Goal: Information Seeking & Learning: Find contact information

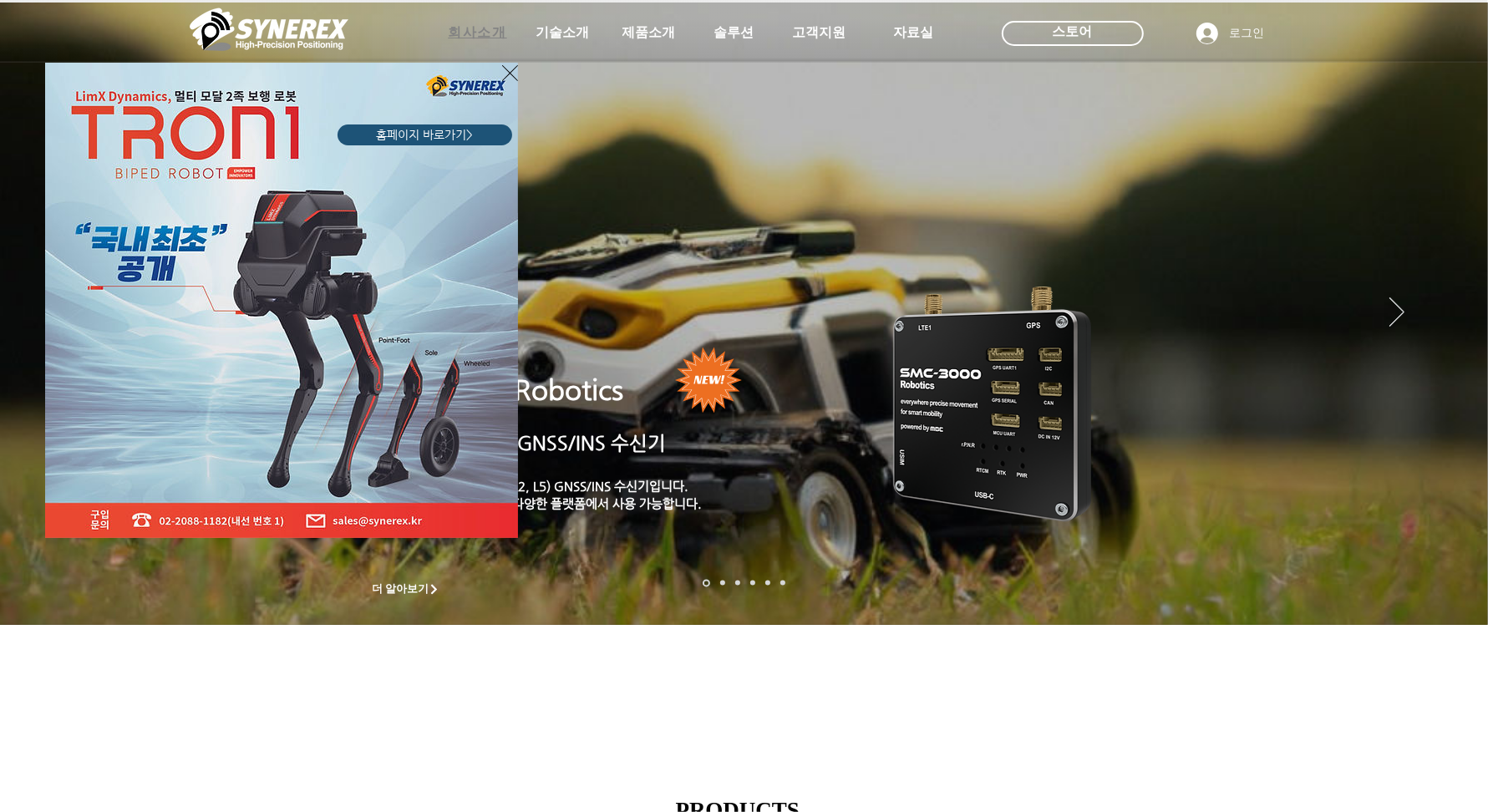
click at [462, 39] on div "LimX Dinamics" at bounding box center [744, 406] width 1488 height 812
click at [511, 71] on icon "사이트로 돌아가기" at bounding box center [510, 73] width 16 height 21
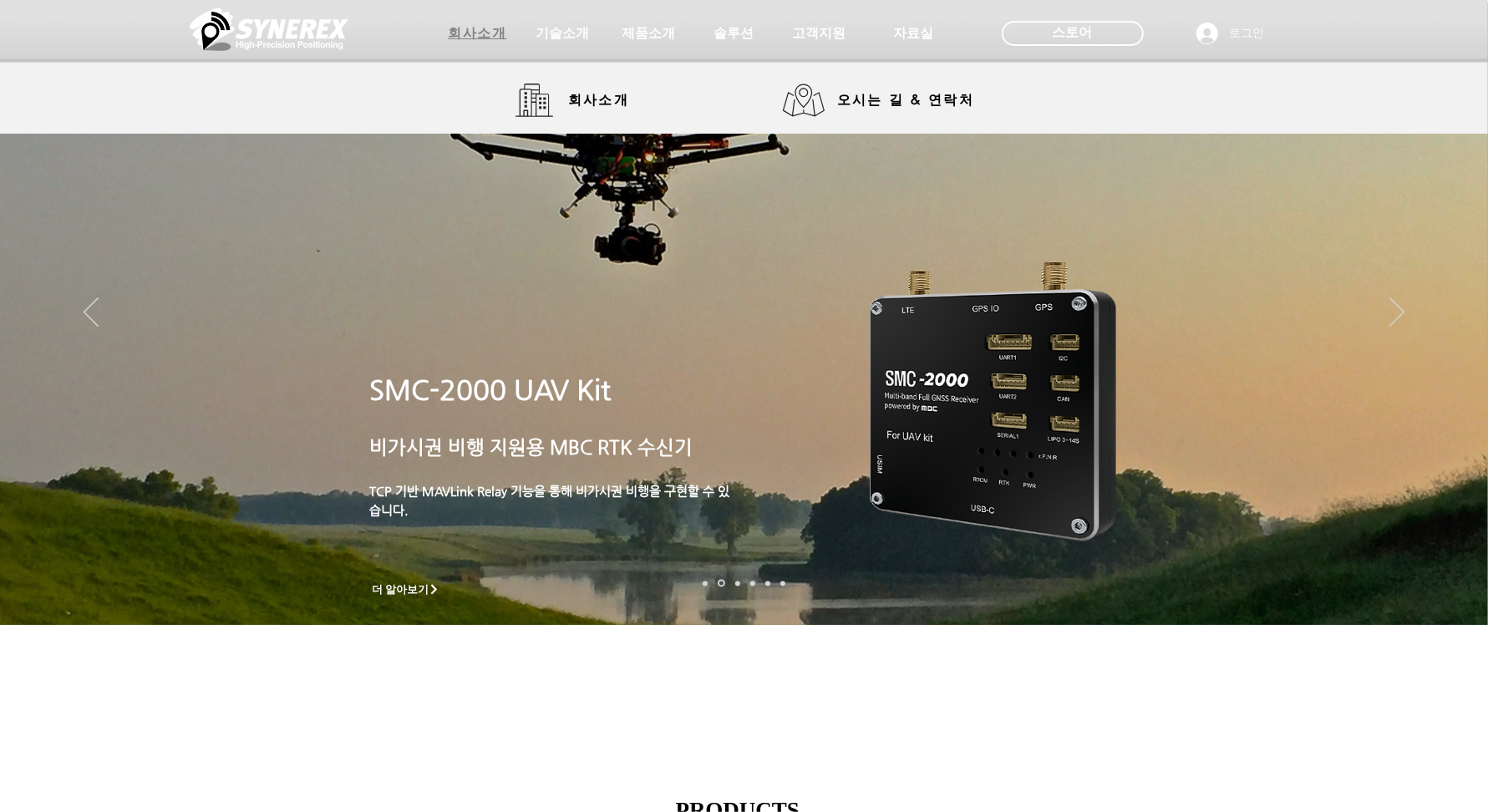
click at [480, 35] on span "회사소개" at bounding box center [477, 33] width 58 height 17
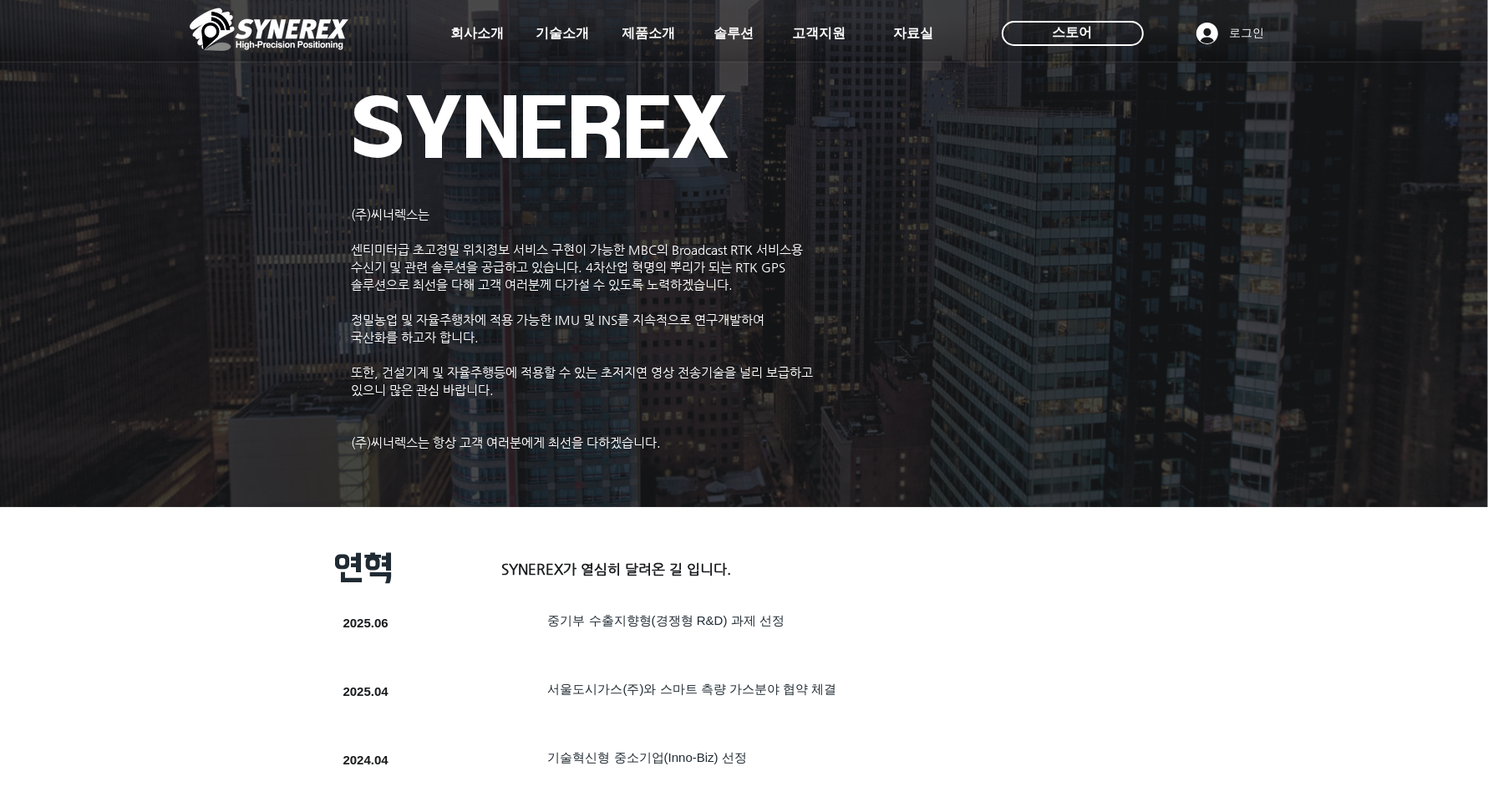
click at [842, 92] on div at bounding box center [744, 123] width 1488 height 248
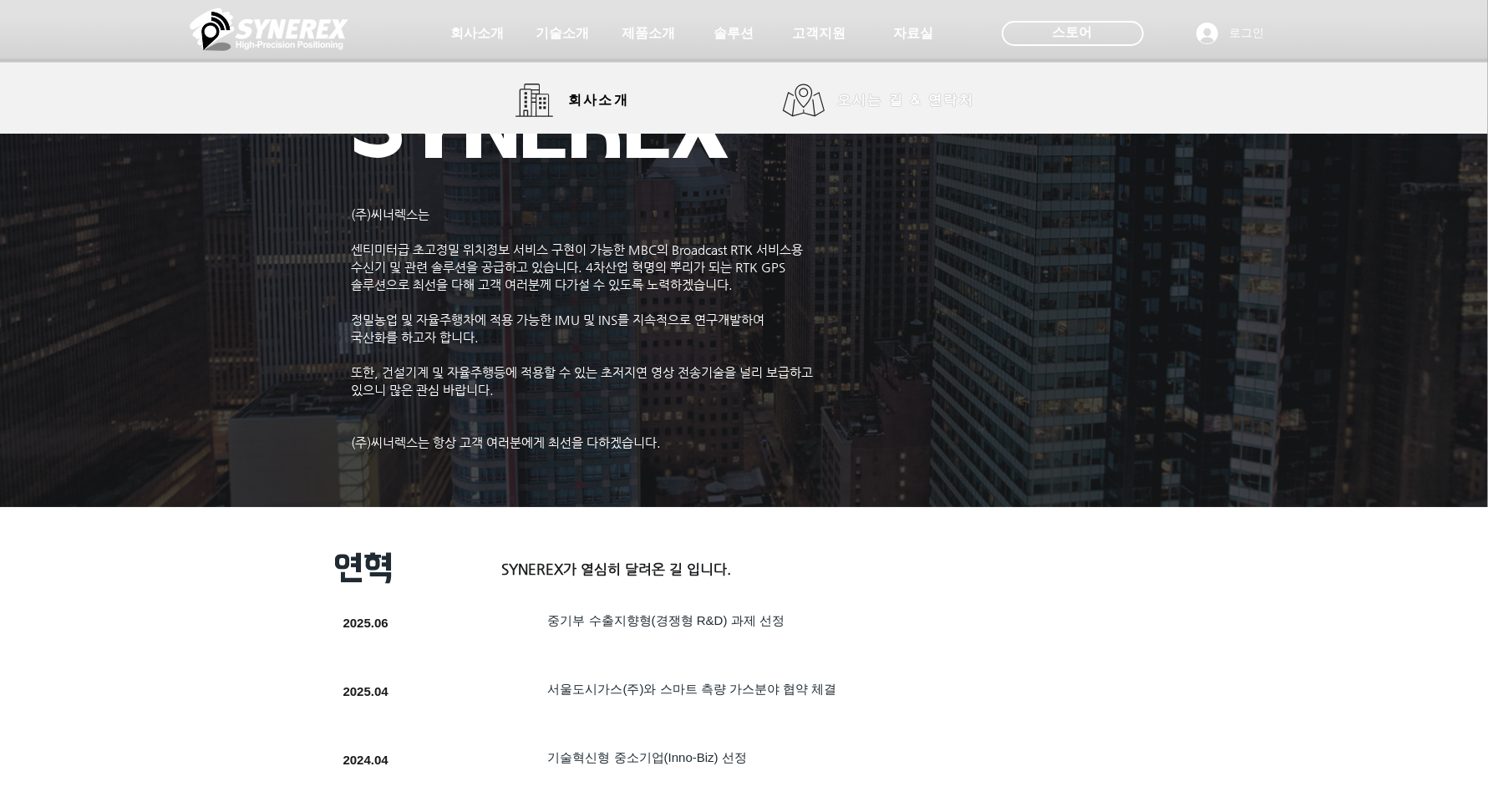
click at [807, 86] on link "오시는 길 & 연락처" at bounding box center [885, 100] width 205 height 34
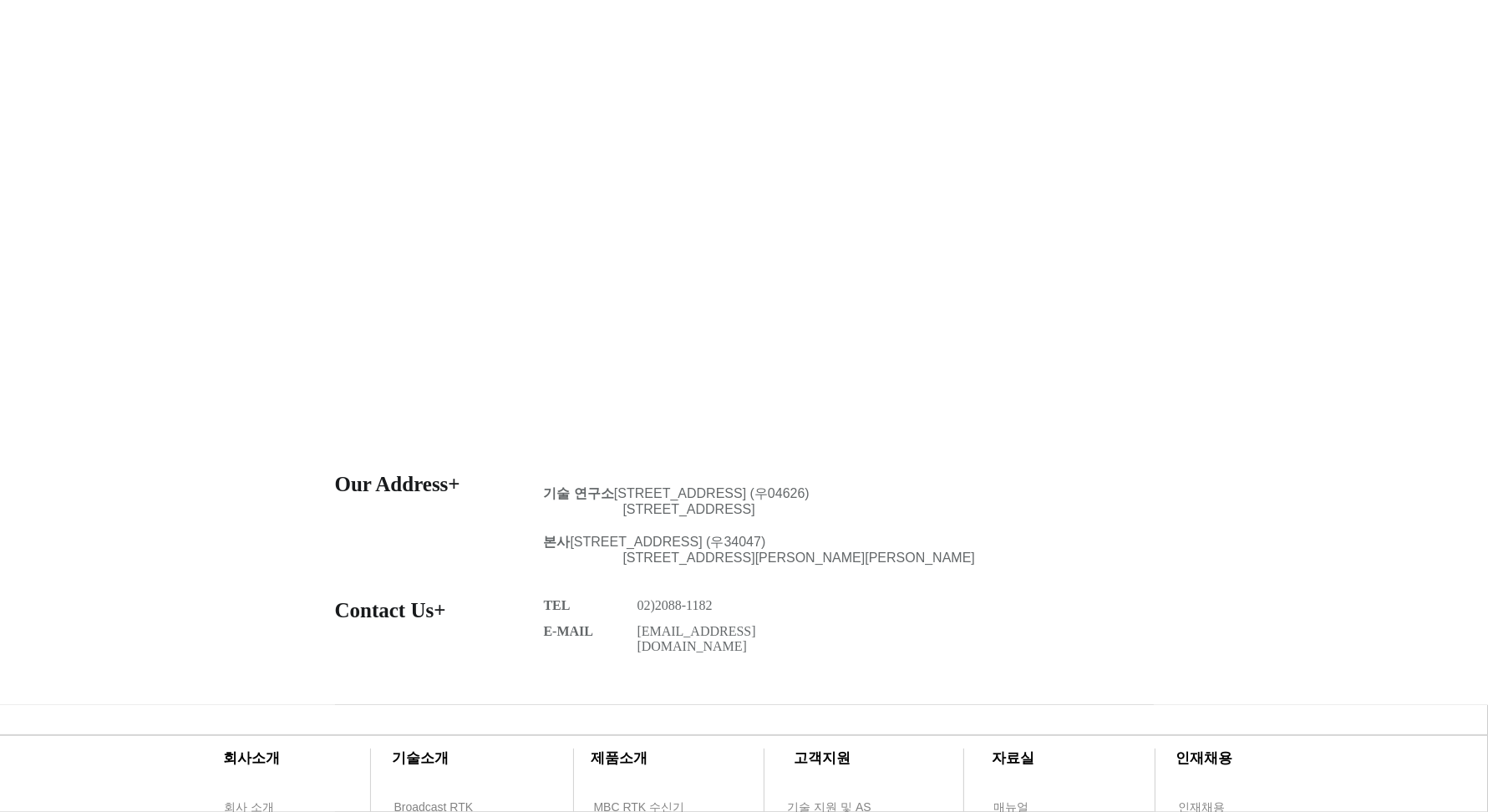
scroll to position [348, 0]
click at [659, 490] on span "기술 연구소 [STREET_ADDRESS] (우04626)" at bounding box center [677, 491] width 266 height 15
click at [628, 490] on span "기술 연구소 [STREET_ADDRESS] (우04626)" at bounding box center [677, 491] width 266 height 15
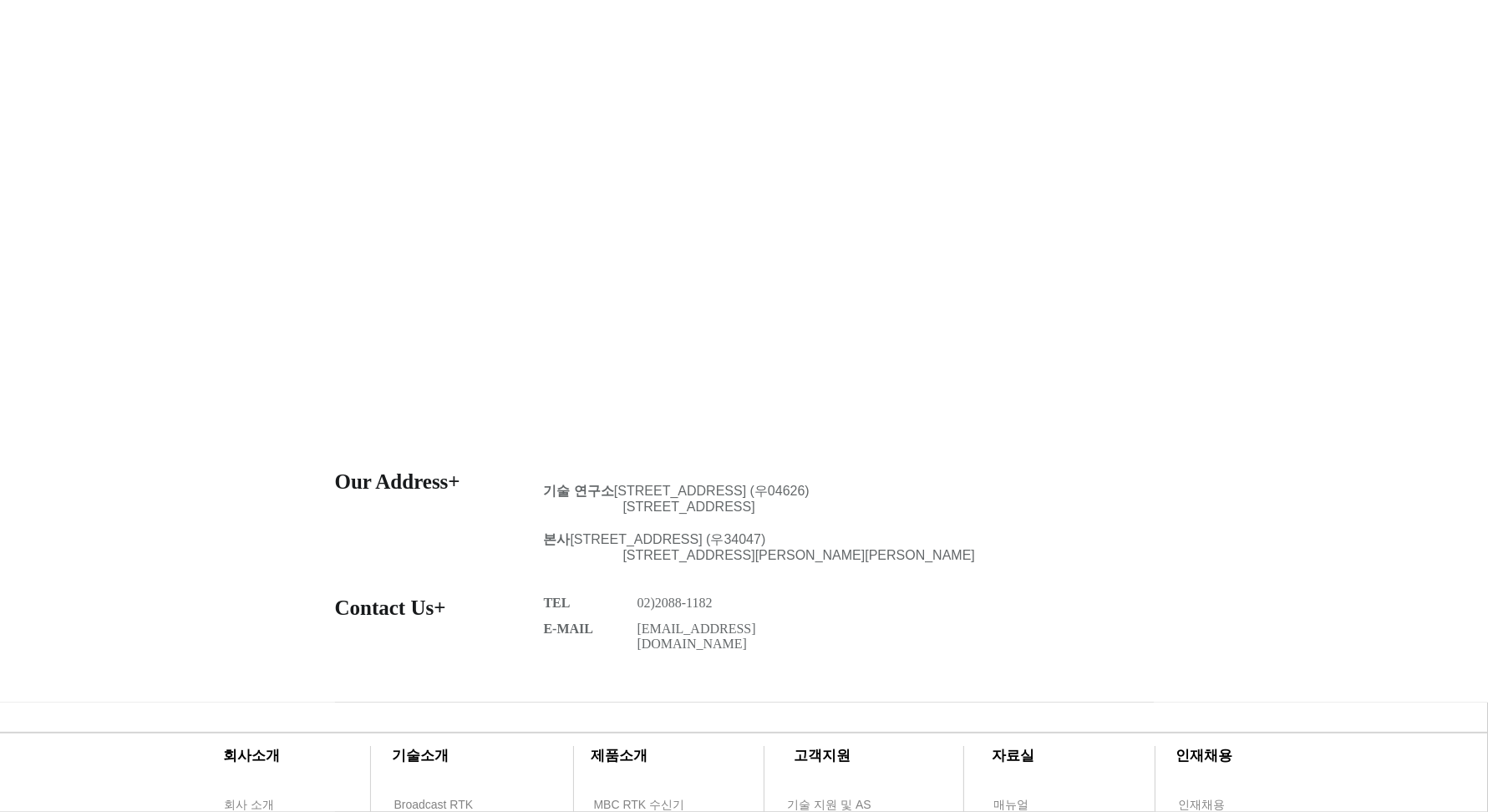
drag, startPoint x: 612, startPoint y: 490, endPoint x: 863, endPoint y: 490, distance: 251.0
click at [810, 490] on span "기술 연구소 [STREET_ADDRESS] (우04626)" at bounding box center [677, 491] width 266 height 15
copy span "[STREET_ADDRESS]"
